Goal: Task Accomplishment & Management: Use online tool/utility

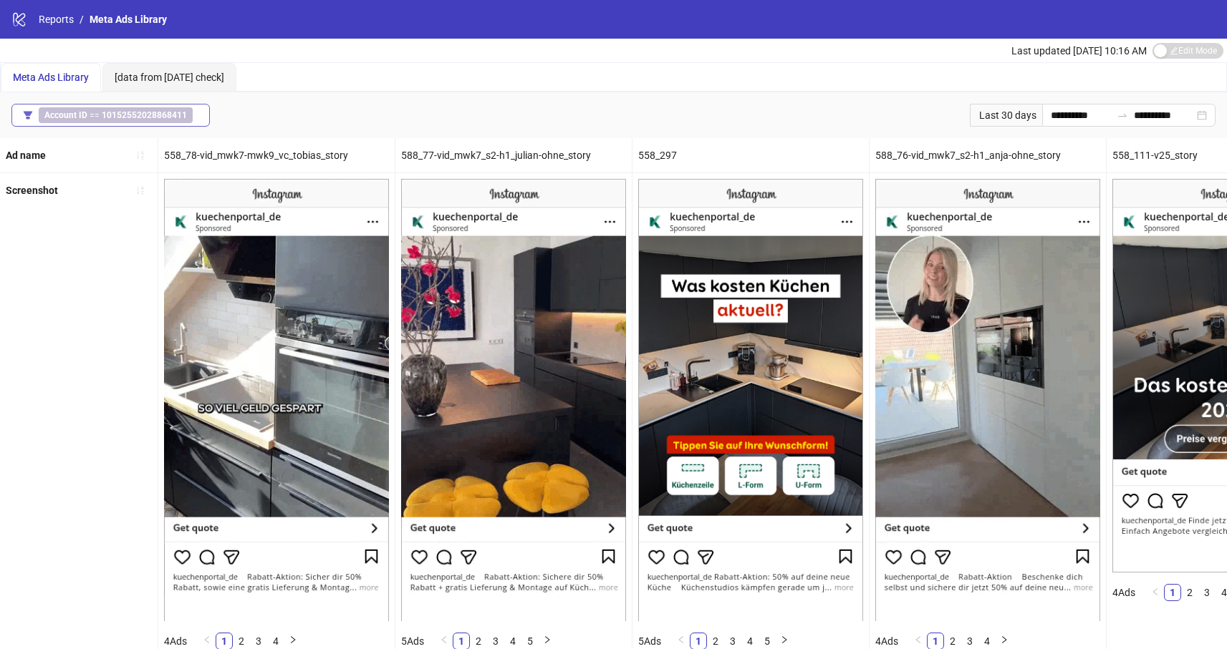
click at [106, 117] on b "10152552028868411" at bounding box center [144, 115] width 85 height 10
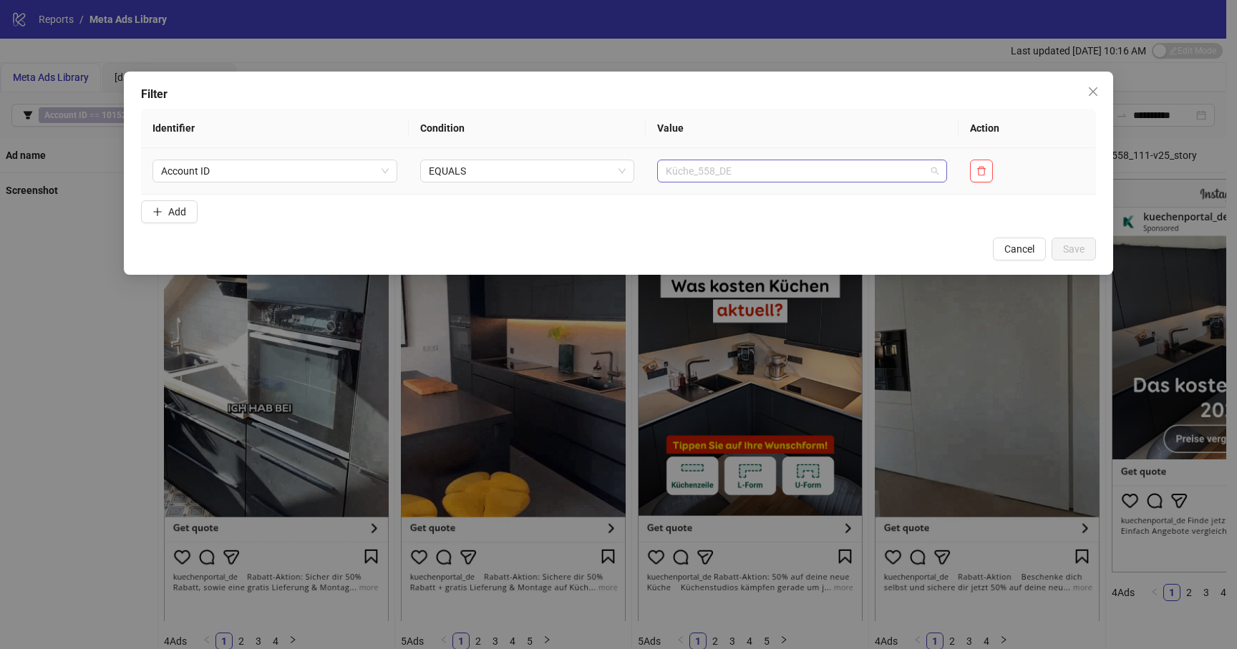
click at [831, 168] on span "Küche_558_DE" at bounding box center [802, 170] width 273 height 21
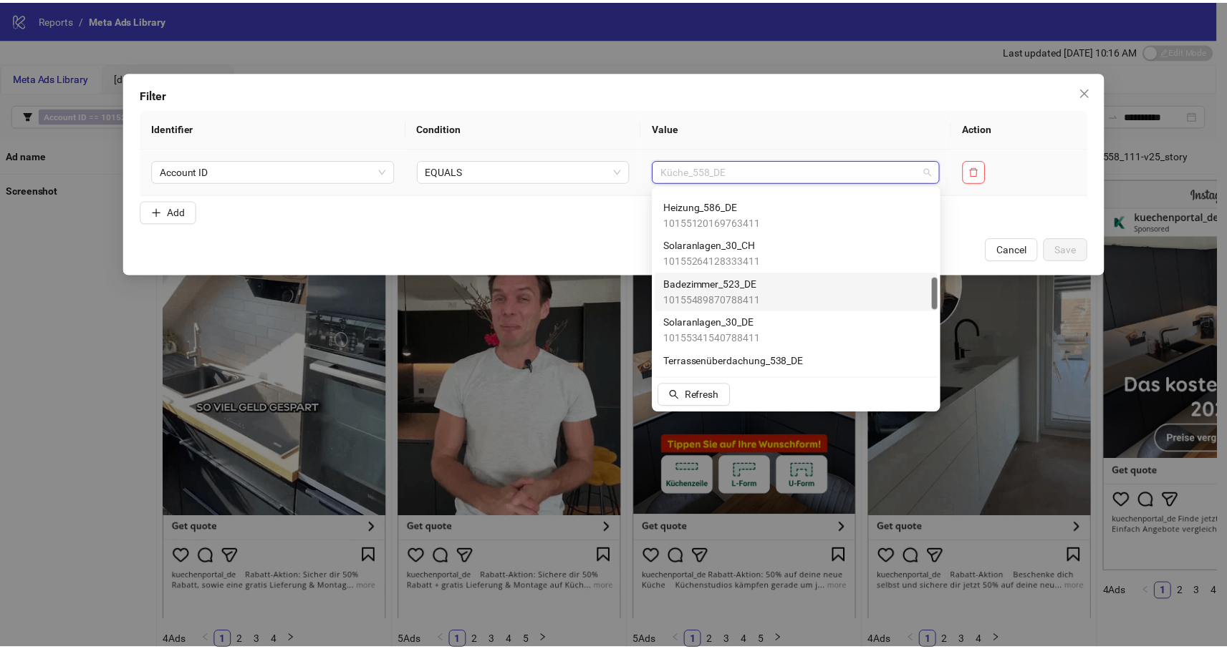
scroll to position [502, 0]
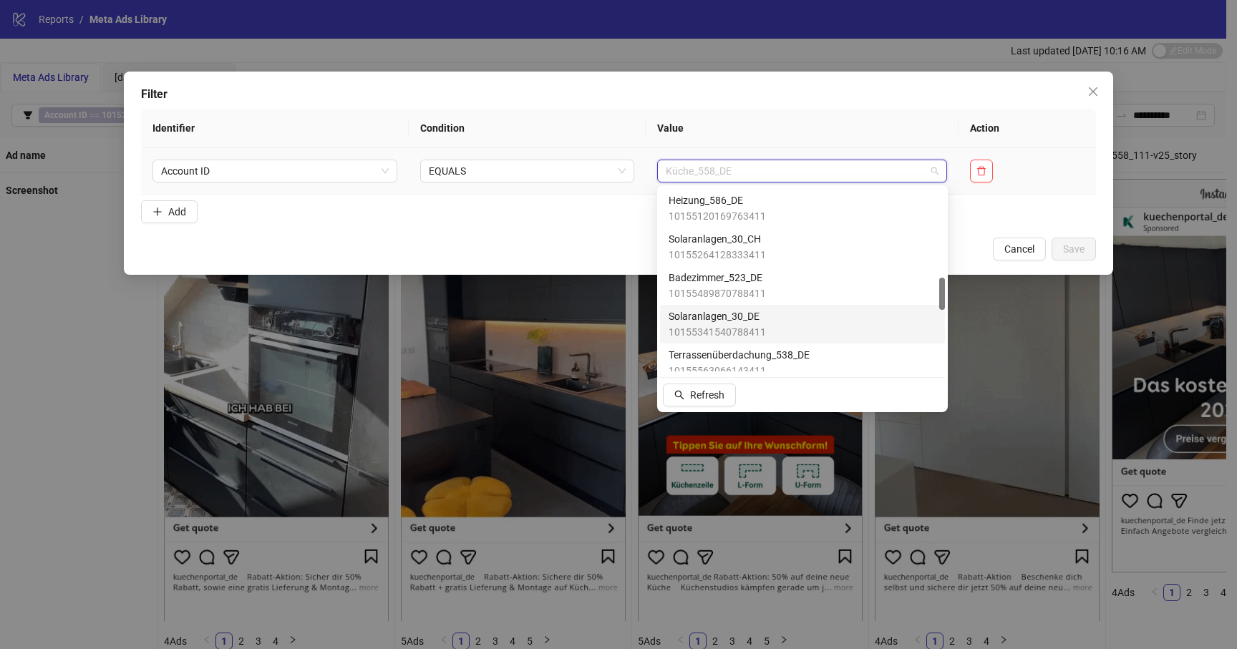
click at [744, 321] on span "Solaranlagen_30_DE" at bounding box center [717, 317] width 97 height 16
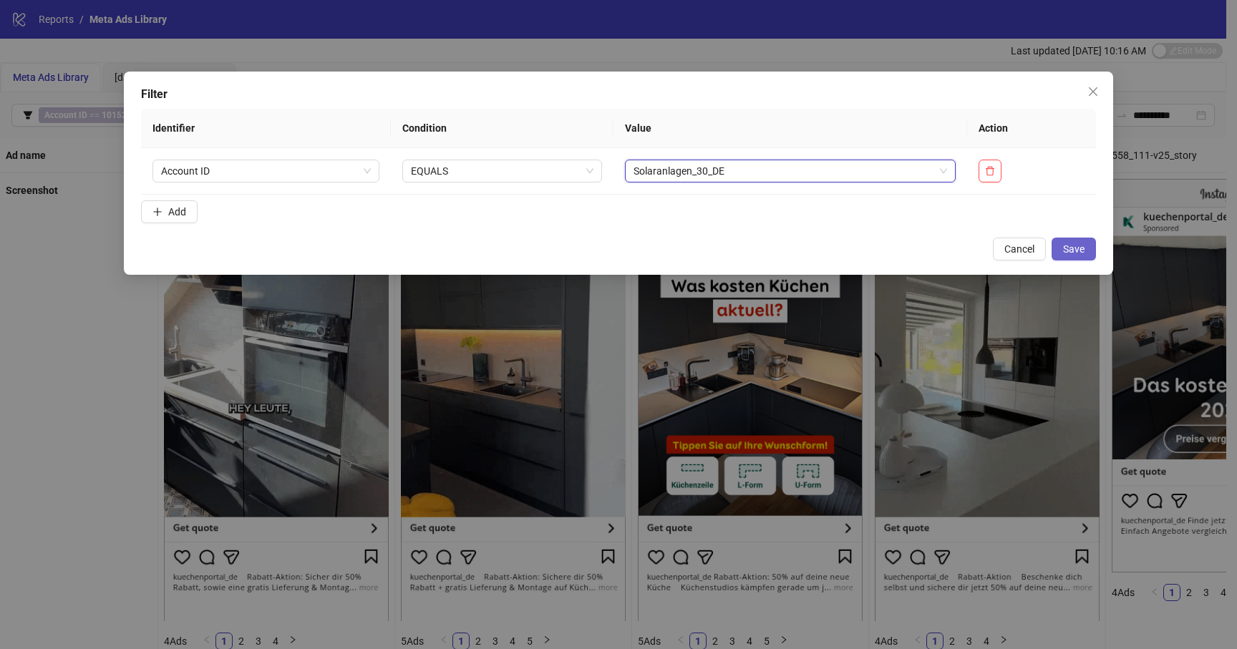
click at [1070, 246] on span "Save" at bounding box center [1073, 248] width 21 height 11
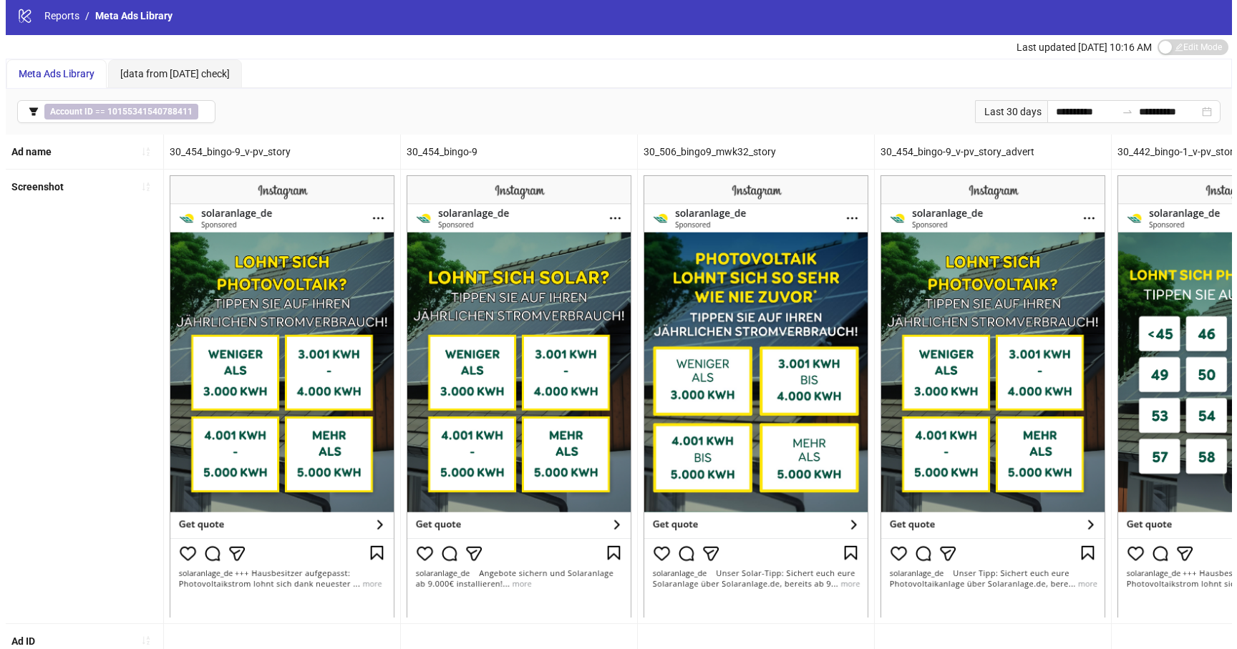
scroll to position [0, 0]
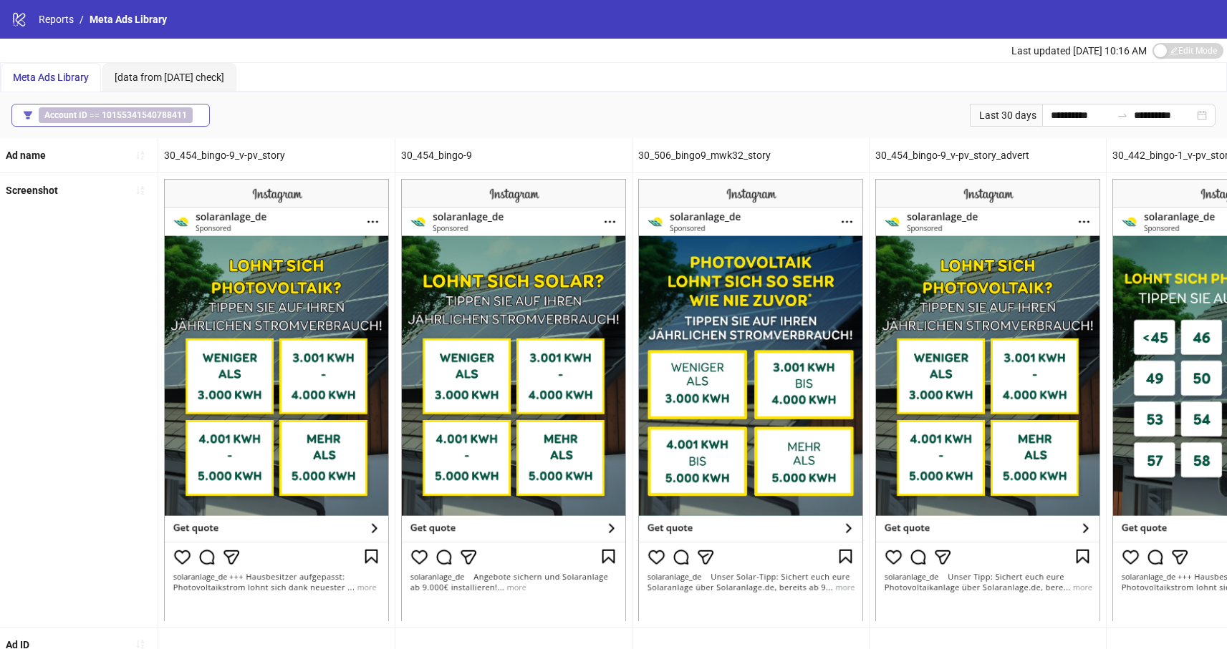
click at [132, 112] on b "10155341540788411" at bounding box center [144, 115] width 85 height 10
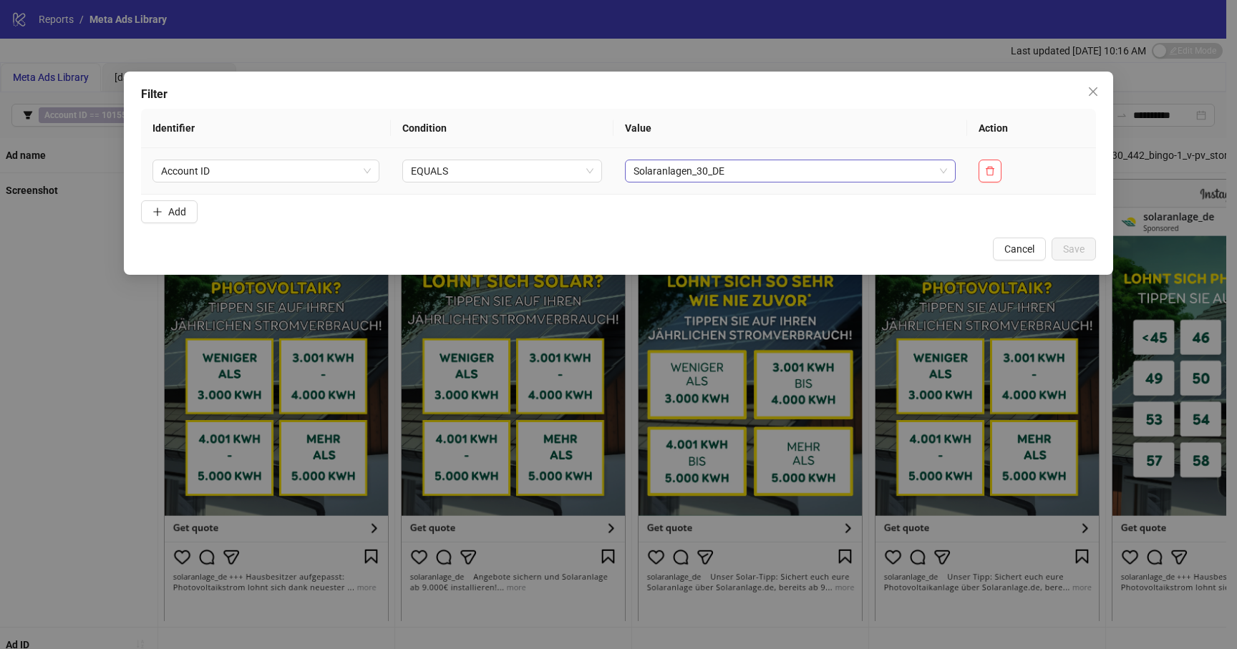
click at [791, 177] on span "Solaranlagen_30_DE" at bounding box center [791, 170] width 314 height 21
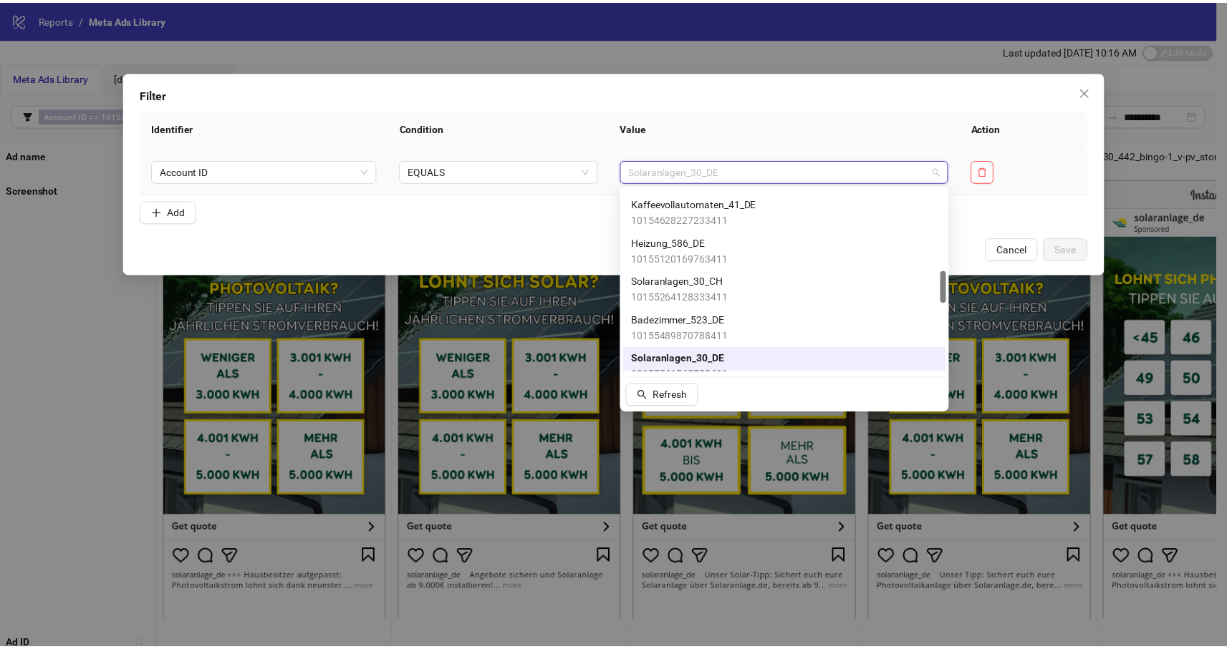
scroll to position [445, 0]
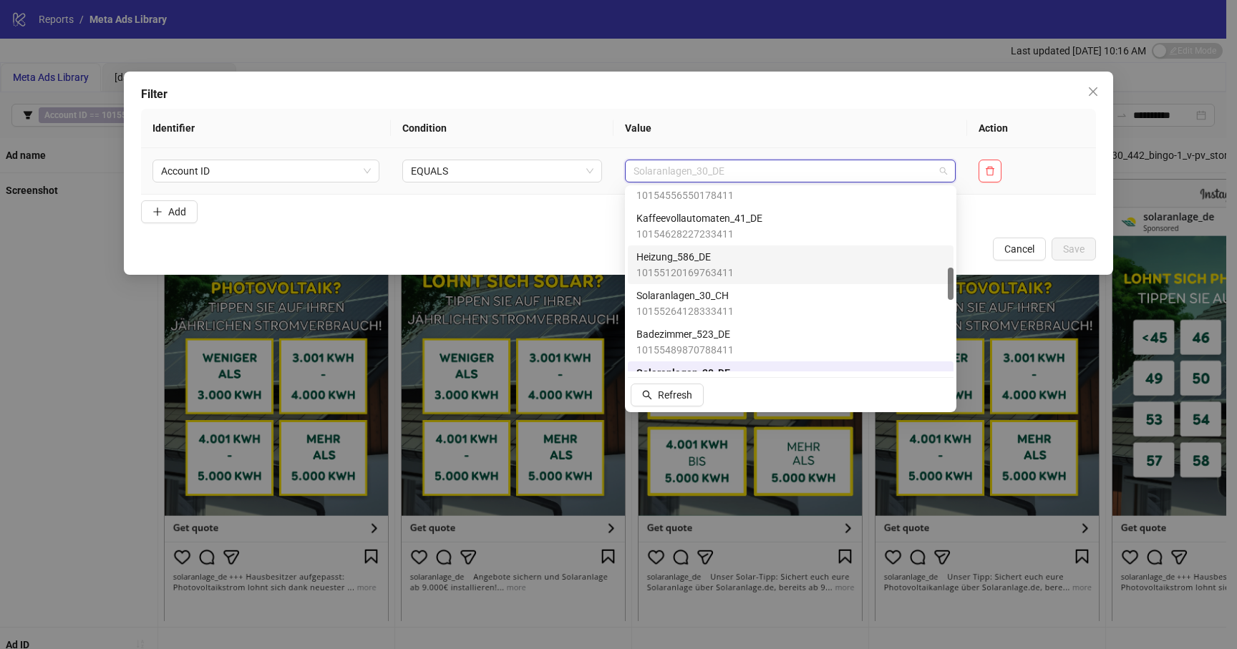
click at [679, 266] on span "10155120169763411" at bounding box center [685, 273] width 97 height 16
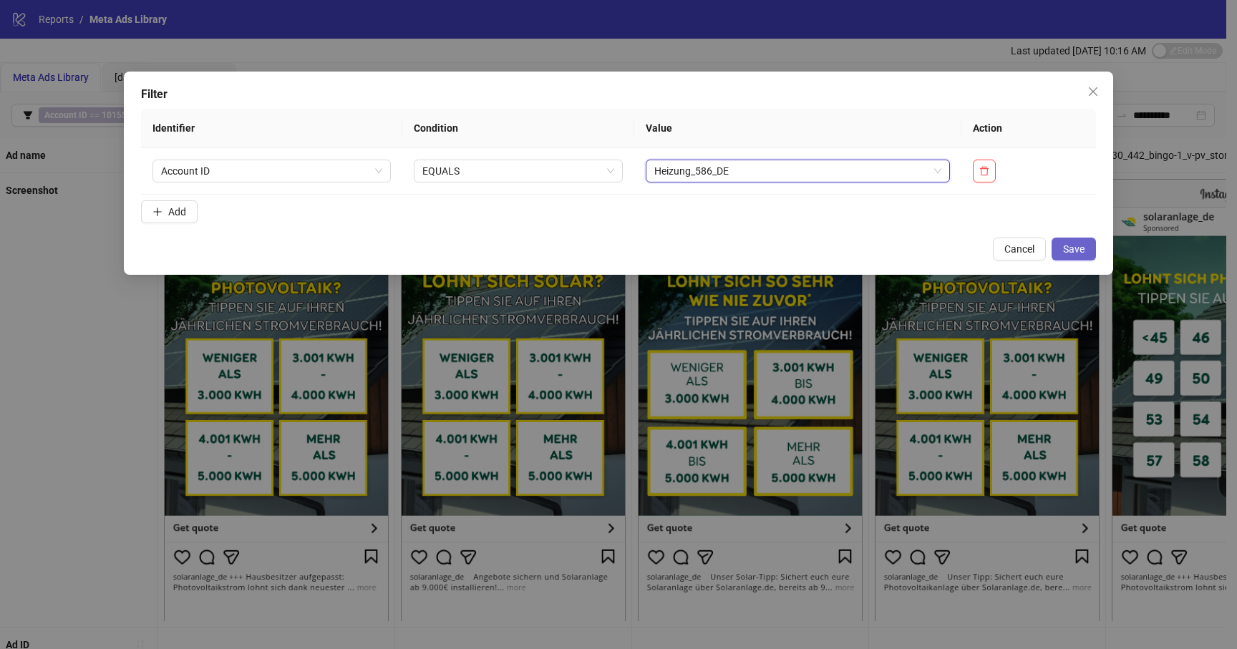
click at [1079, 249] on span "Save" at bounding box center [1073, 248] width 21 height 11
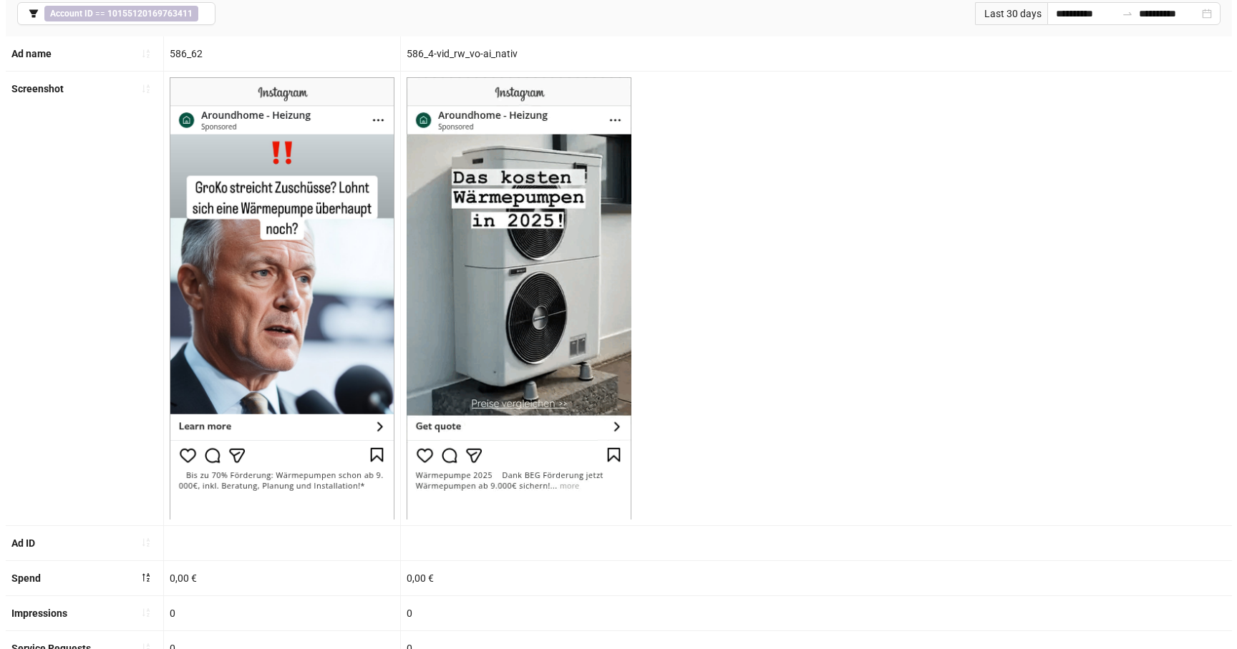
scroll to position [0, 0]
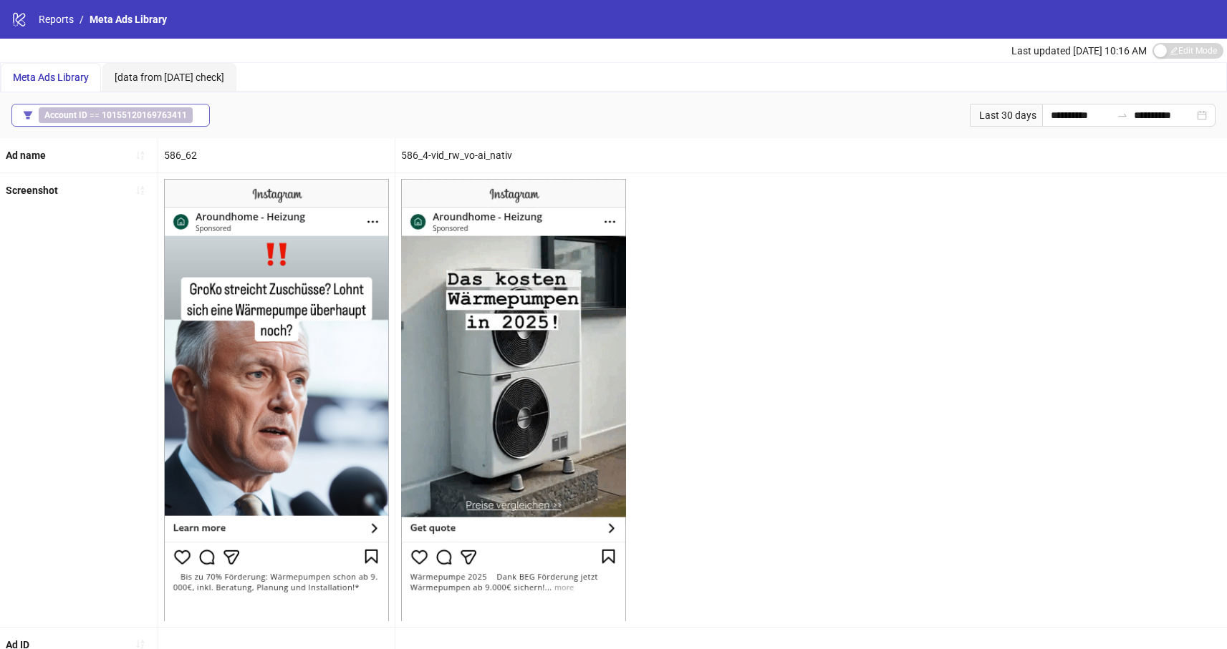
click at [131, 110] on b "10155120169763411" at bounding box center [144, 115] width 85 height 10
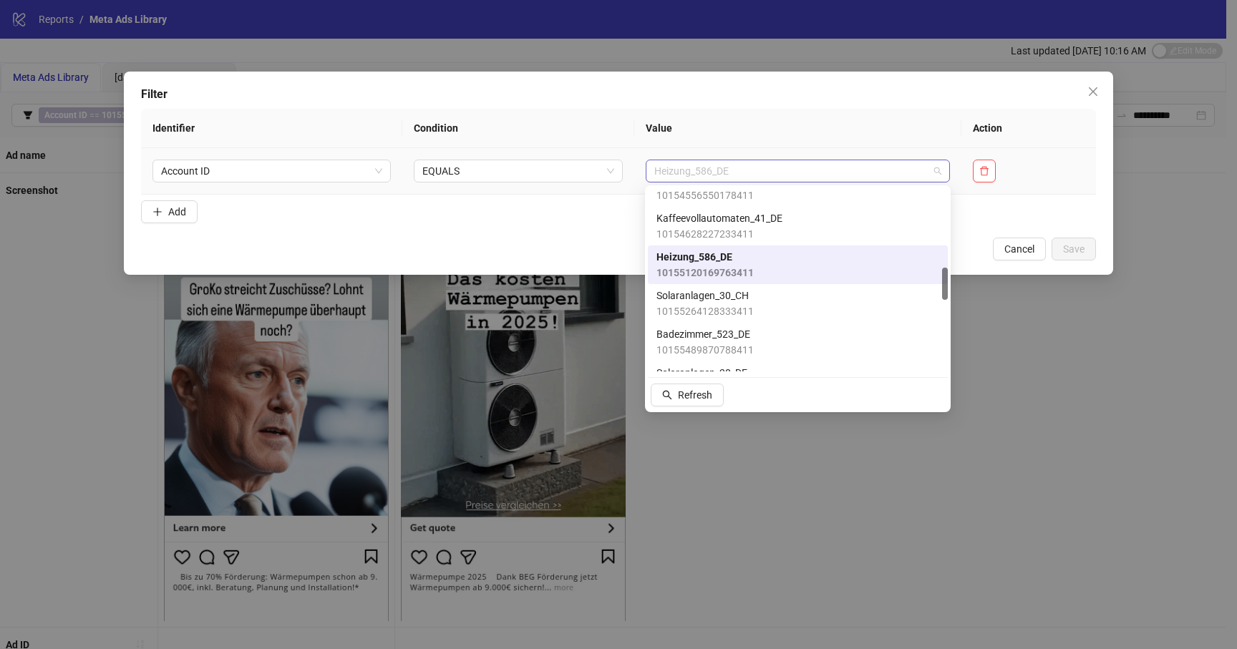
click at [789, 177] on span "Heizung_586_DE" at bounding box center [798, 170] width 288 height 21
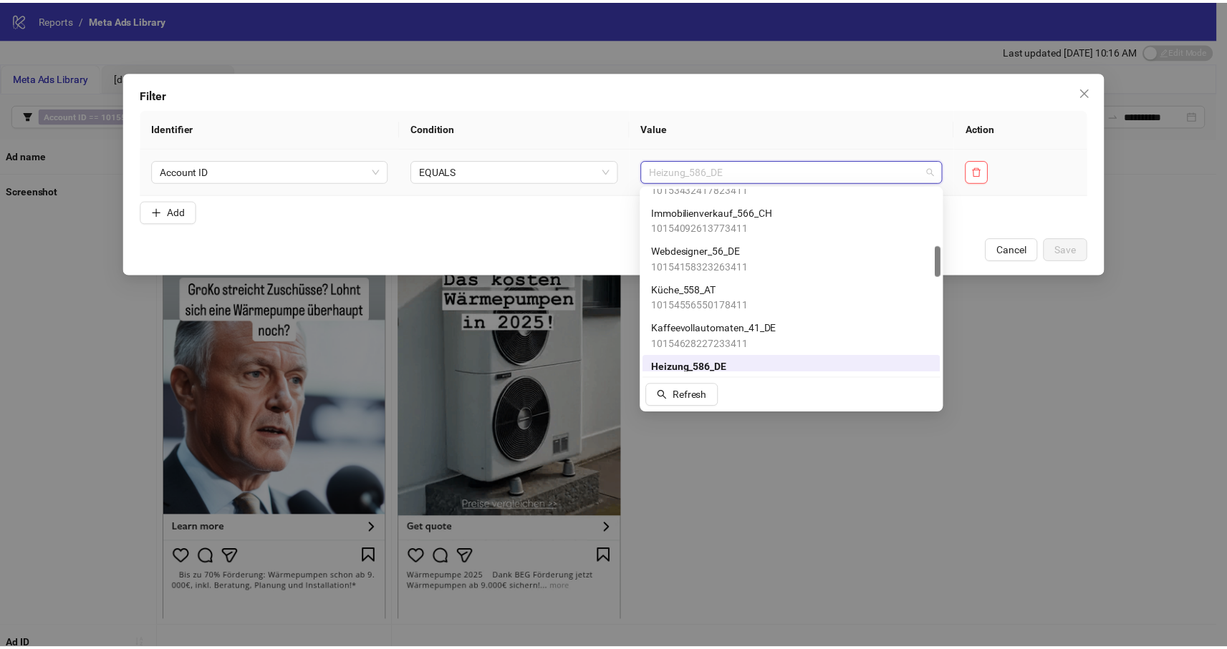
scroll to position [335, 0]
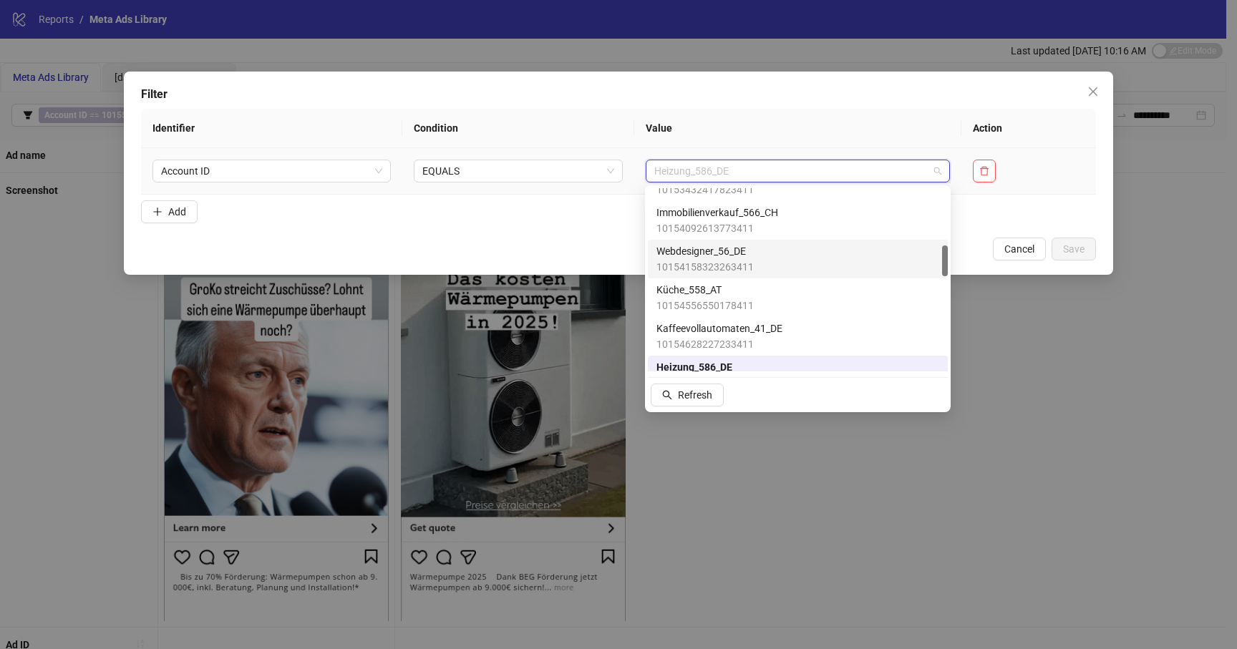
click at [794, 253] on div "Webdesigner_56_DE 10154158323263411" at bounding box center [798, 259] width 283 height 32
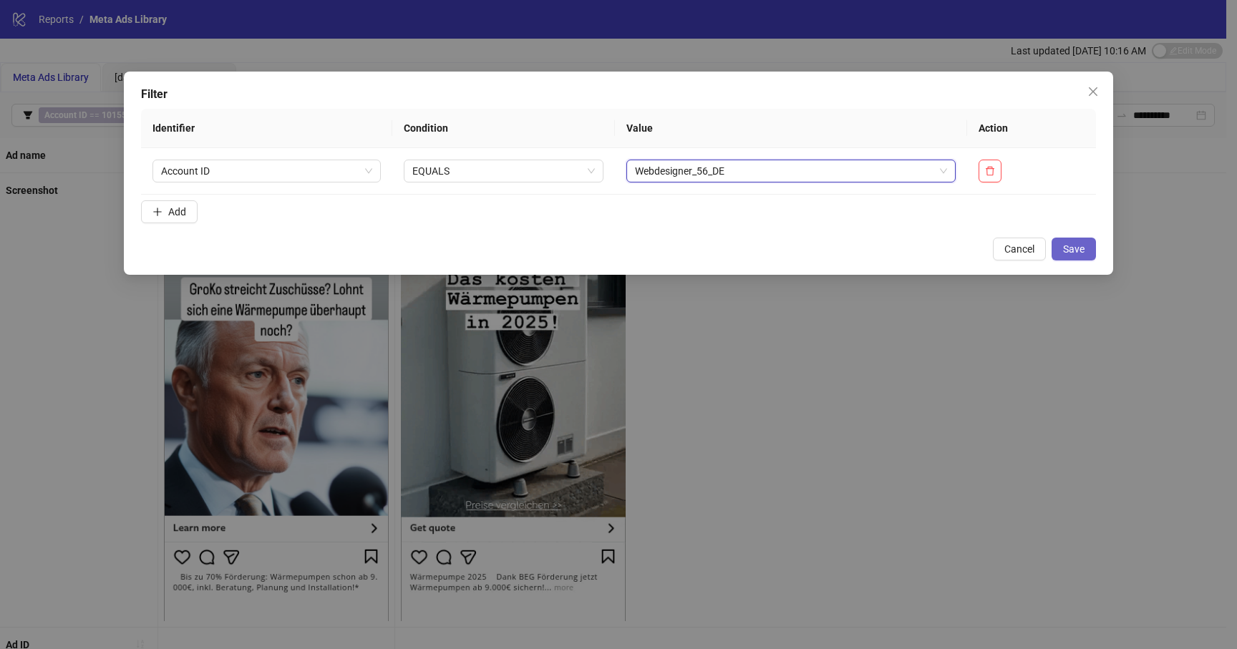
click at [1067, 248] on span "Save" at bounding box center [1073, 248] width 21 height 11
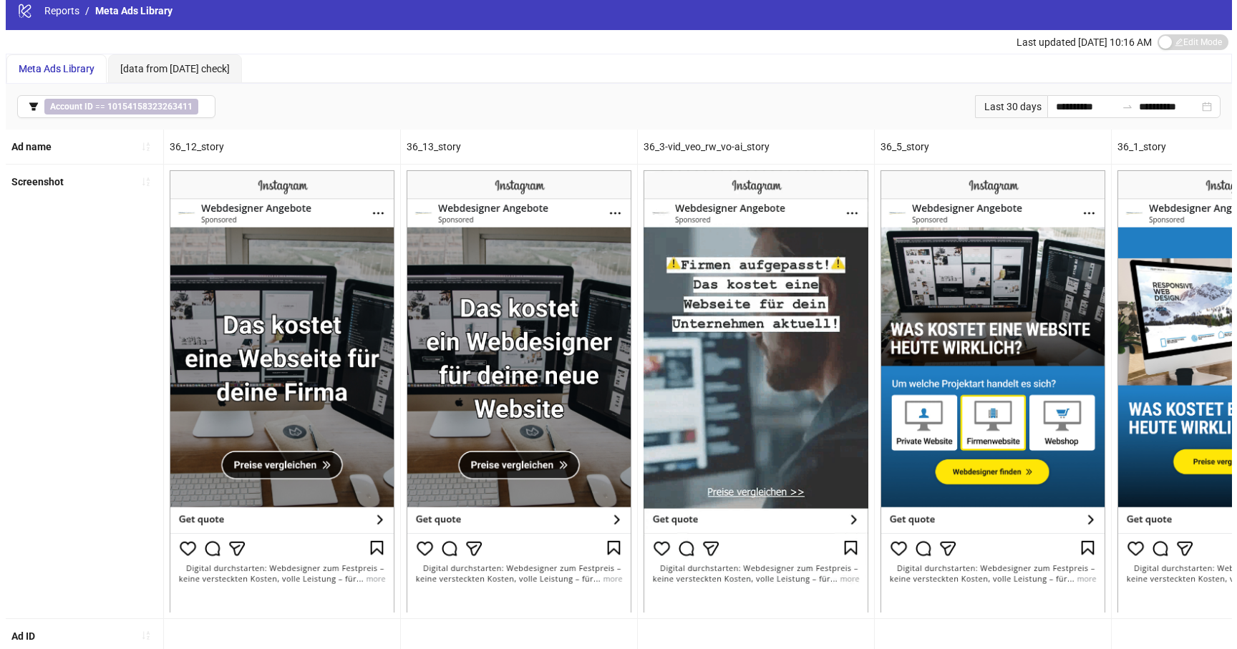
scroll to position [0, 0]
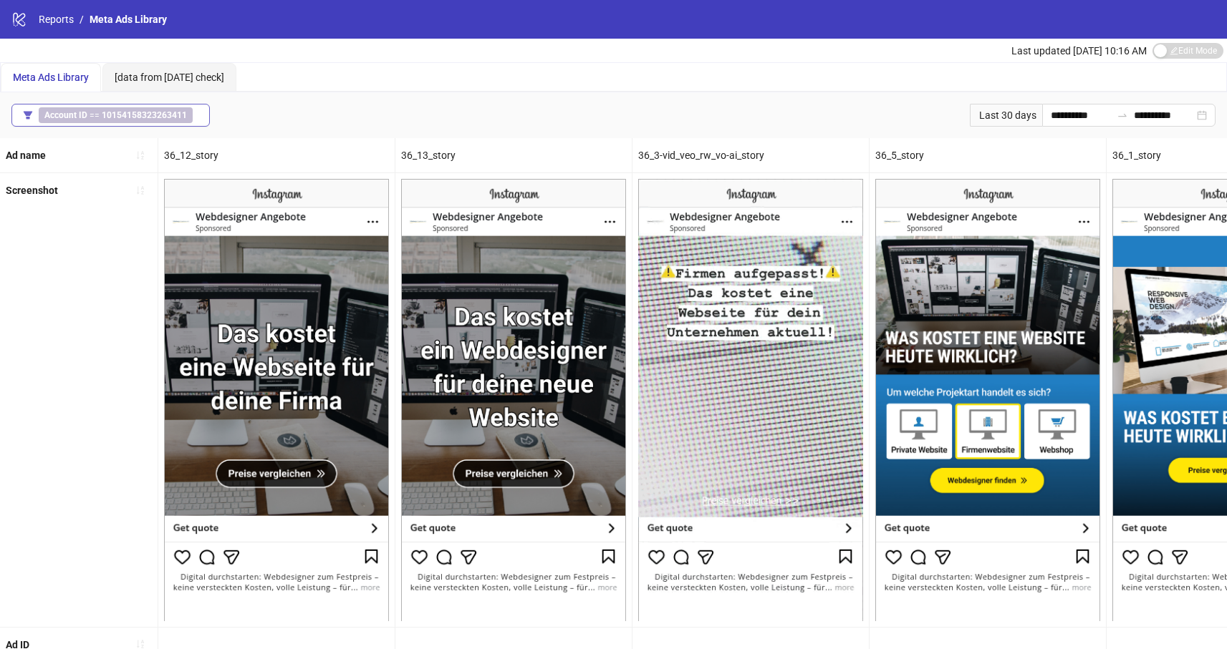
click at [109, 112] on b "10154158323263411" at bounding box center [144, 115] width 85 height 10
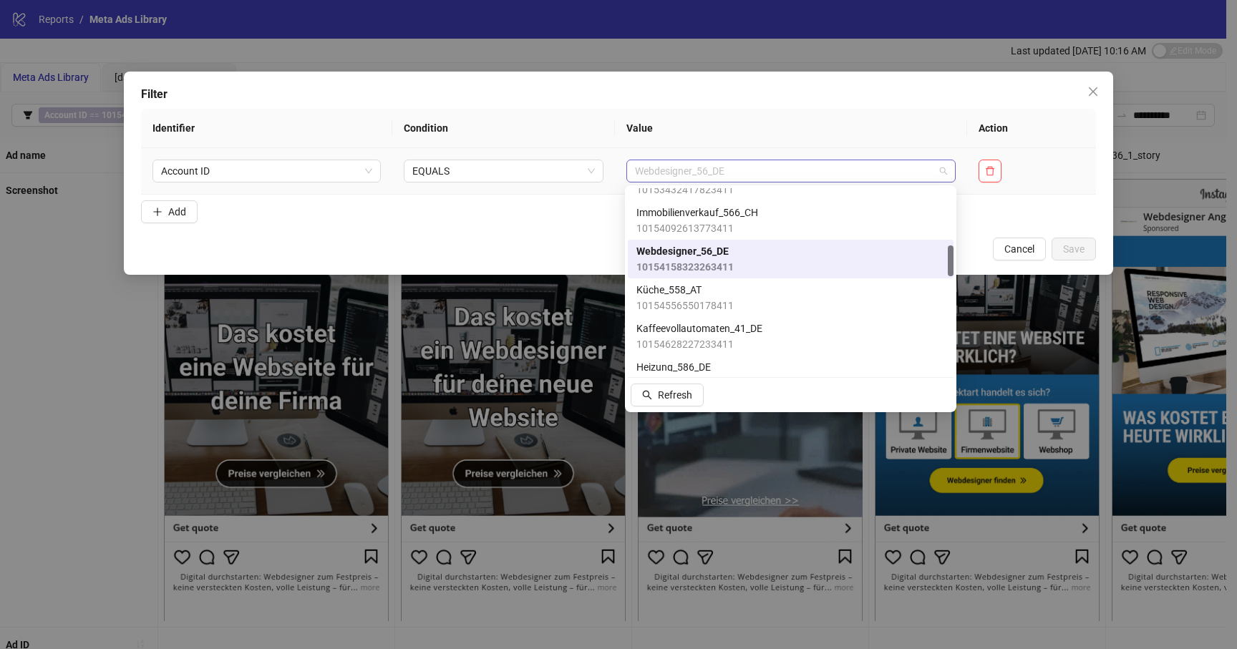
click at [748, 175] on span "Webdesigner_56_DE" at bounding box center [791, 170] width 312 height 21
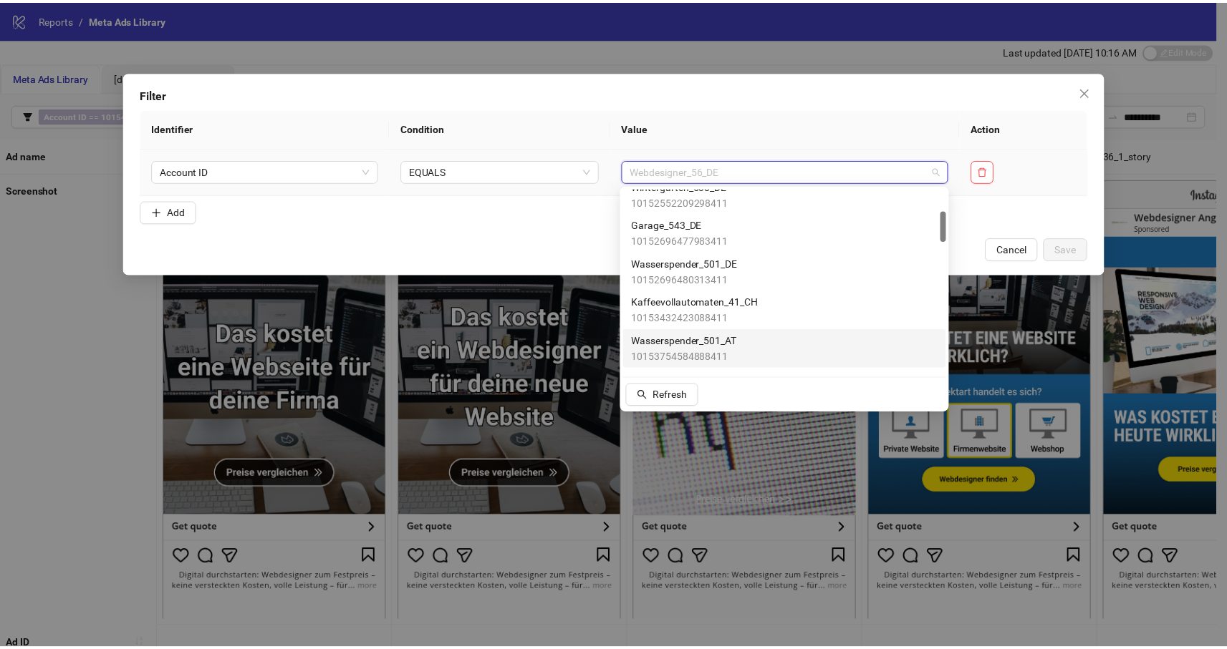
scroll to position [128, 0]
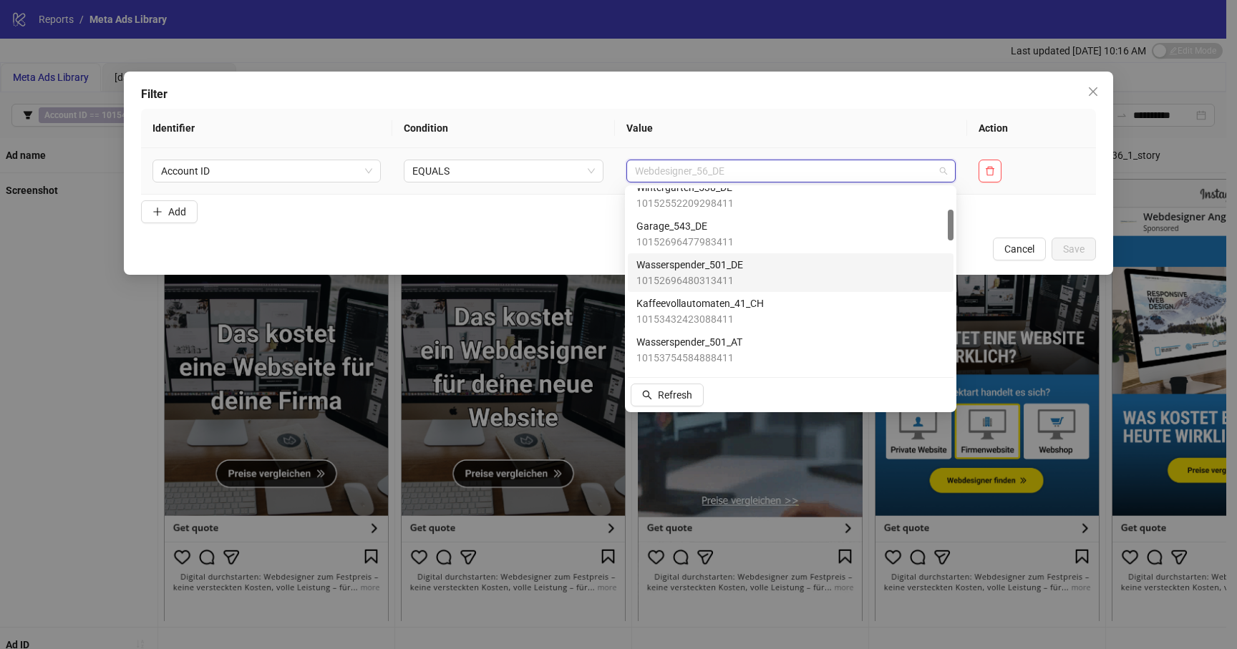
click at [730, 266] on span "Wasserspender_501_DE" at bounding box center [690, 265] width 107 height 16
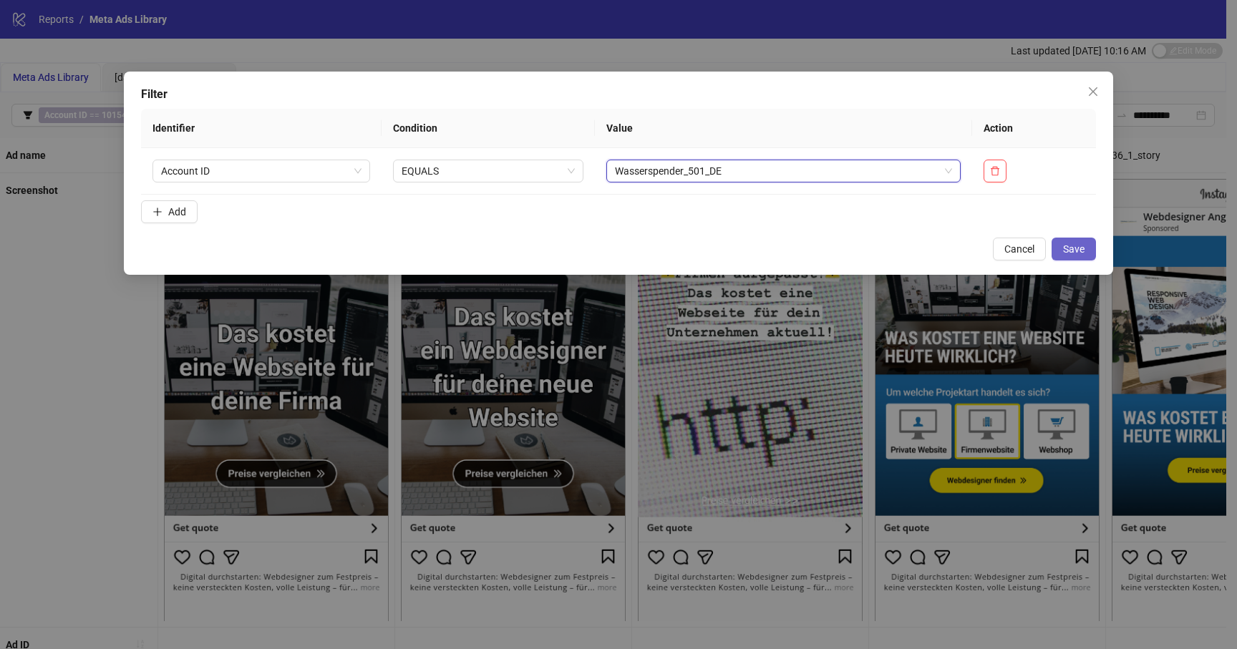
click at [1067, 250] on span "Save" at bounding box center [1073, 248] width 21 height 11
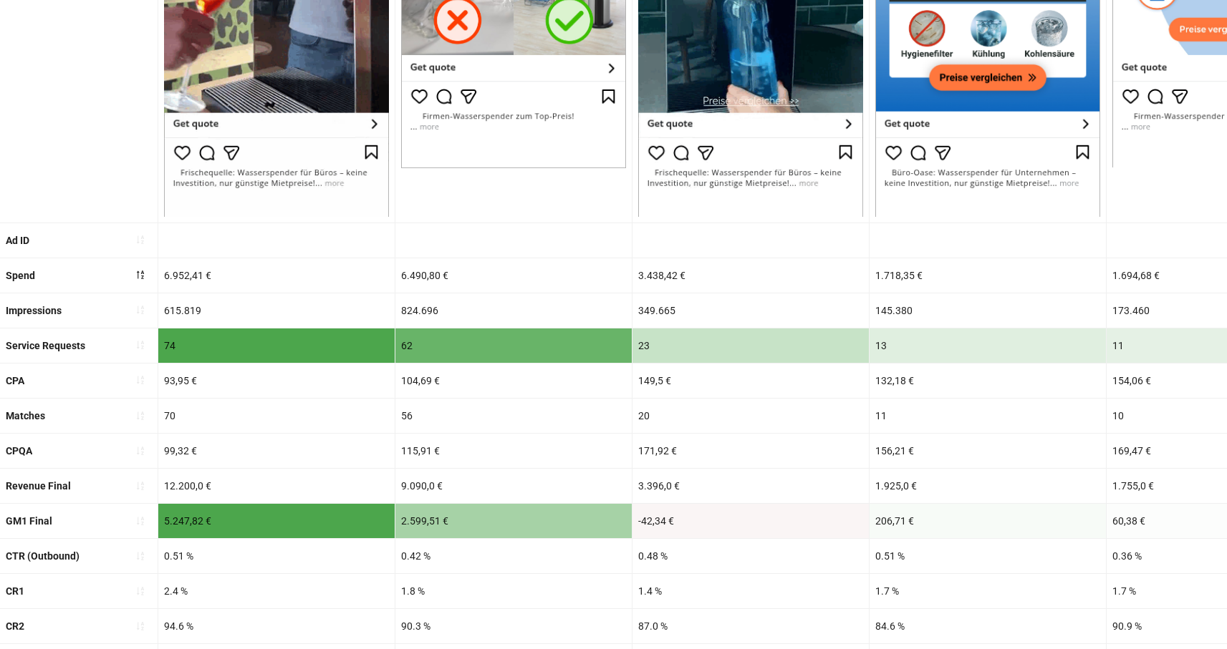
scroll to position [503, 0]
